Goal: Transaction & Acquisition: Purchase product/service

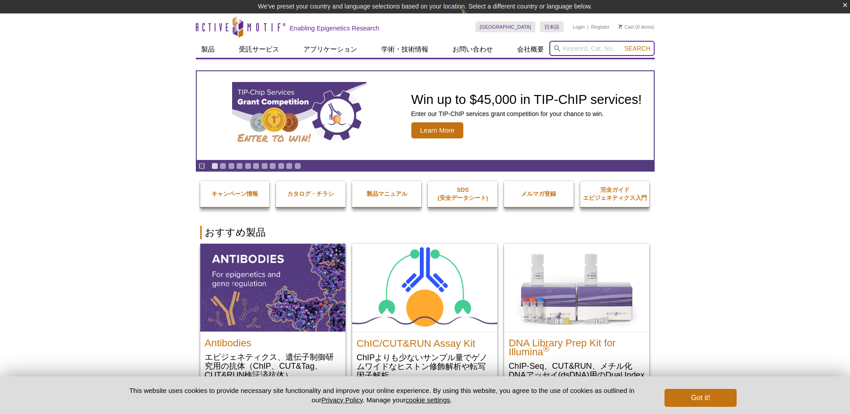
drag, startPoint x: 0, startPoint y: 0, endPoint x: 573, endPoint y: 48, distance: 575.1
click at [573, 48] on input "search" at bounding box center [601, 48] width 105 height 15
type input "36013"
click at [621, 44] on button "Search" at bounding box center [636, 48] width 31 height 8
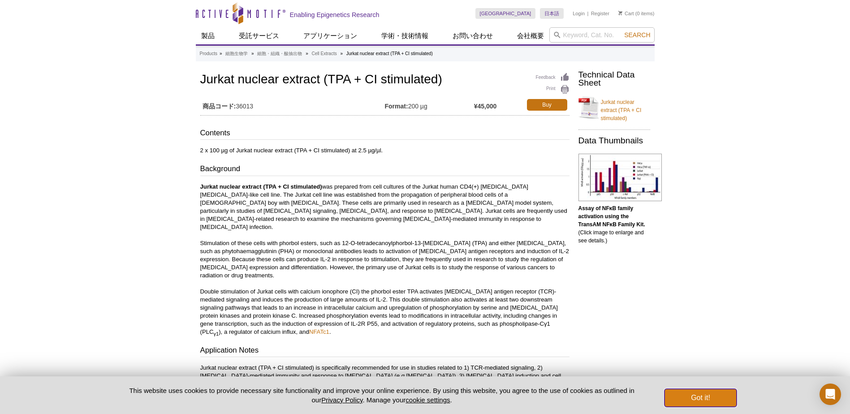
click at [713, 389] on button "Got it!" at bounding box center [700, 398] width 72 height 18
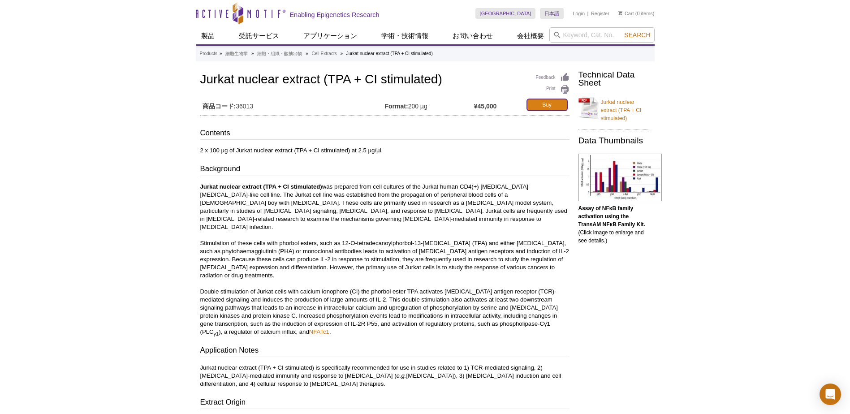
click at [554, 104] on link "Buy" at bounding box center [547, 105] width 40 height 12
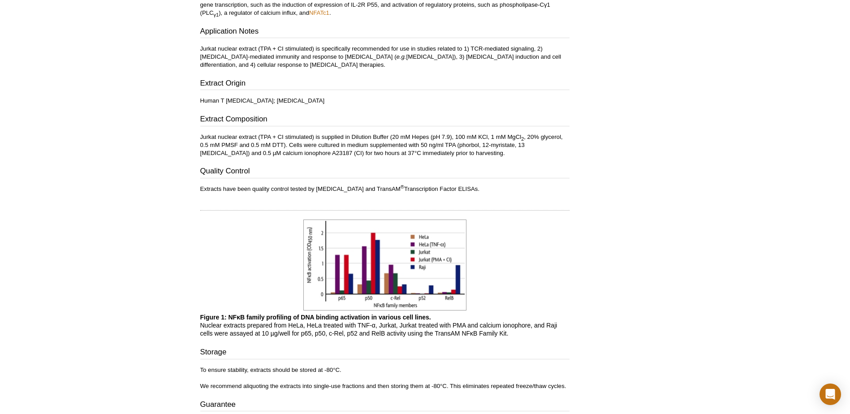
scroll to position [403, 0]
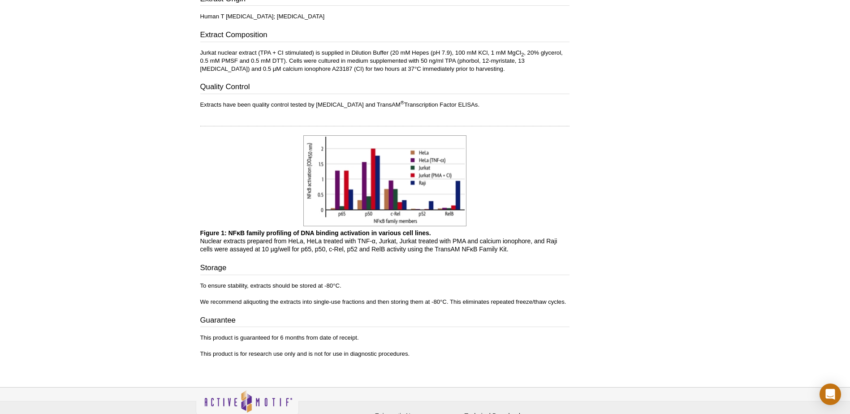
click at [67, 119] on div "Active Motif Logo Enabling Epigenetics Research 0 Search Skip to content Active…" at bounding box center [425, 31] width 850 height 869
